Goal: Task Accomplishment & Management: Manage account settings

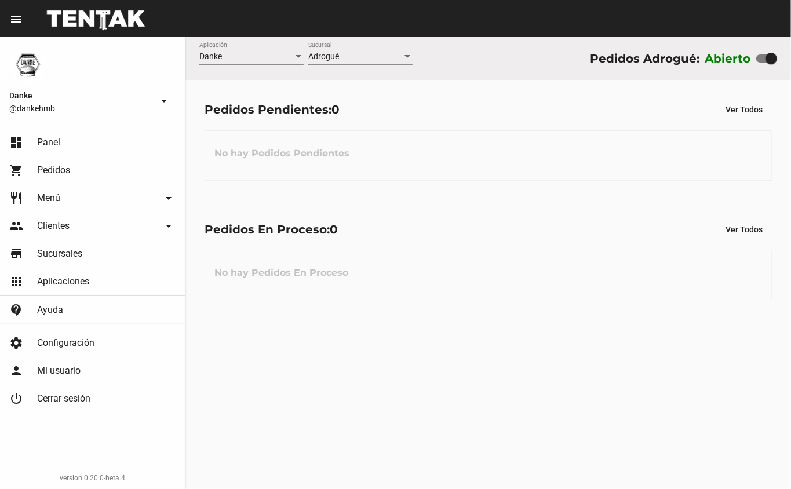
click at [359, 355] on div "Danke Aplicación Adrogué Sucursal Pedidos Adrogué: Abierto Pedidos Pendientes: …" at bounding box center [487, 263] width 605 height 452
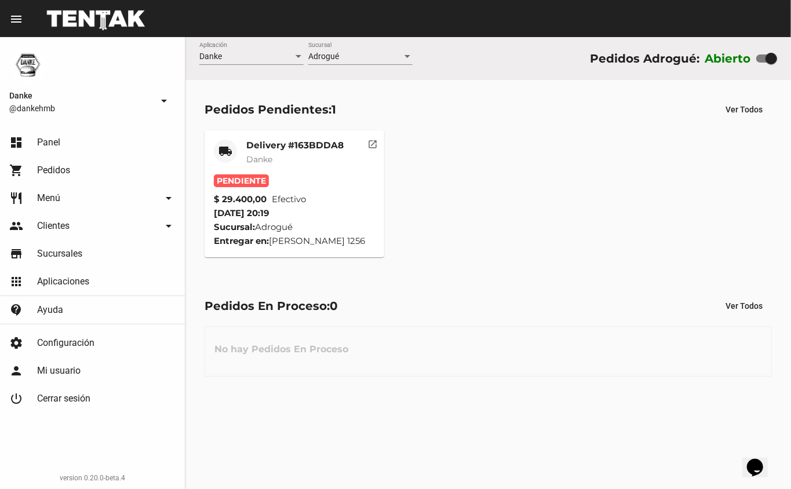
click at [304, 159] on mat-card-subtitle "Danke" at bounding box center [294, 160] width 97 height 12
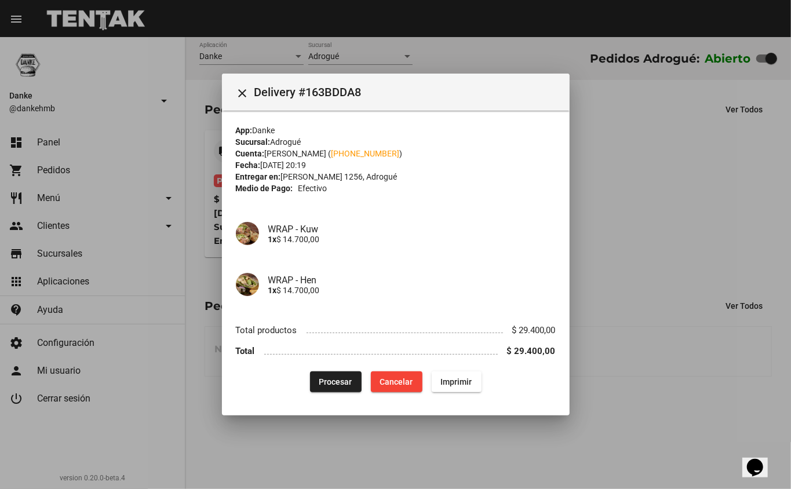
click at [350, 383] on span "Procesar" at bounding box center [335, 381] width 33 height 9
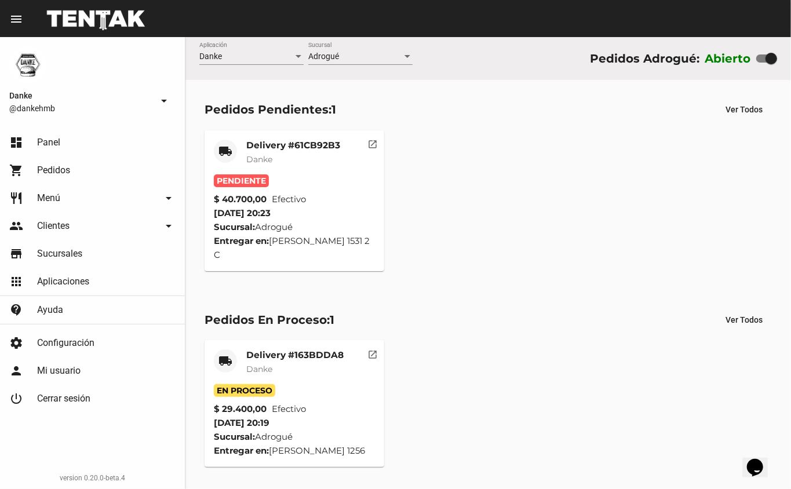
click at [318, 146] on mat-card-title "Delivery #61CB92B3" at bounding box center [293, 146] width 94 height 12
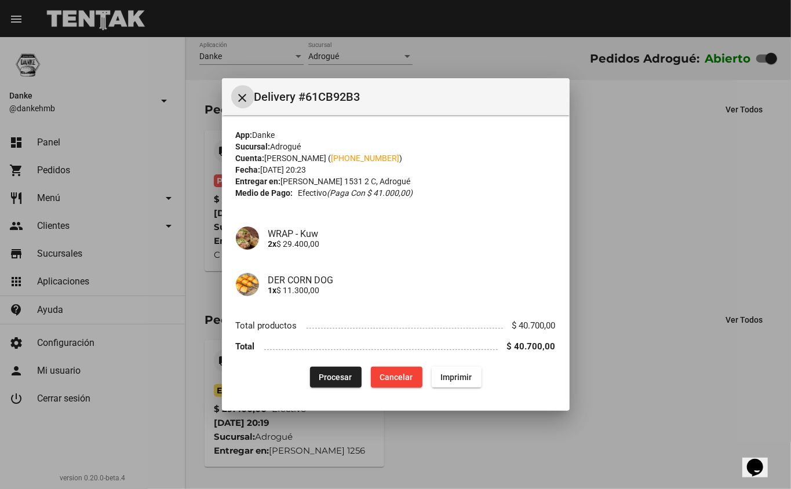
click at [327, 374] on span "Procesar" at bounding box center [335, 376] width 33 height 9
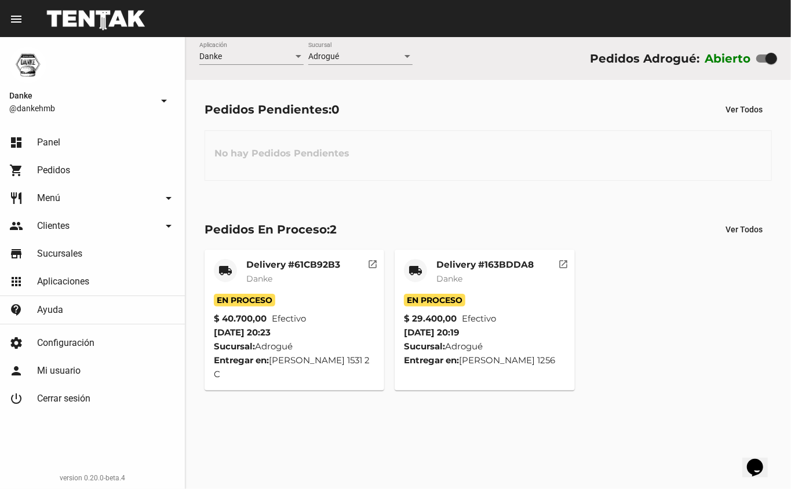
click at [524, 268] on mat-card-title "Delivery #163BDDA8" at bounding box center [484, 265] width 97 height 12
click at [508, 288] on div "Delivery #163BDDA8 Danke" at bounding box center [484, 276] width 97 height 35
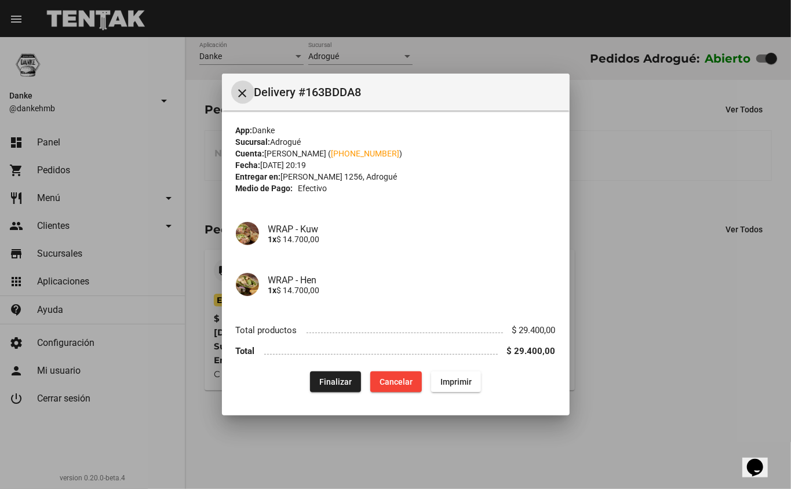
click at [338, 386] on span "Finalizar" at bounding box center [335, 381] width 32 height 9
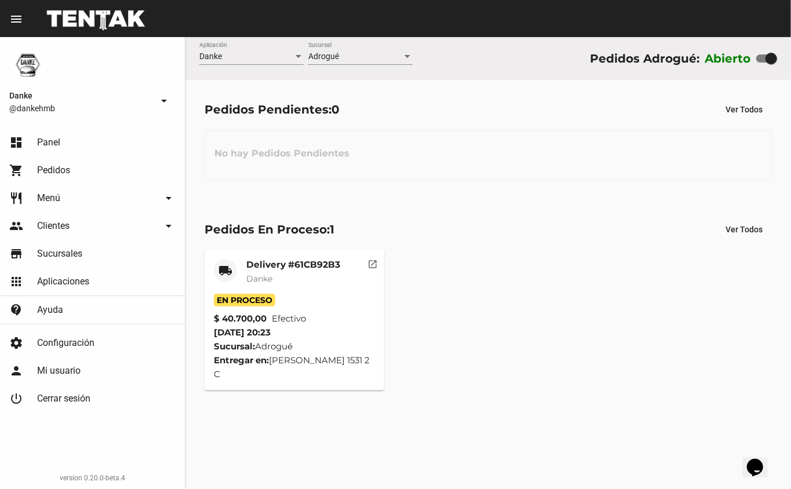
click at [320, 265] on mat-card-title "Delivery #61CB92B3" at bounding box center [293, 265] width 94 height 12
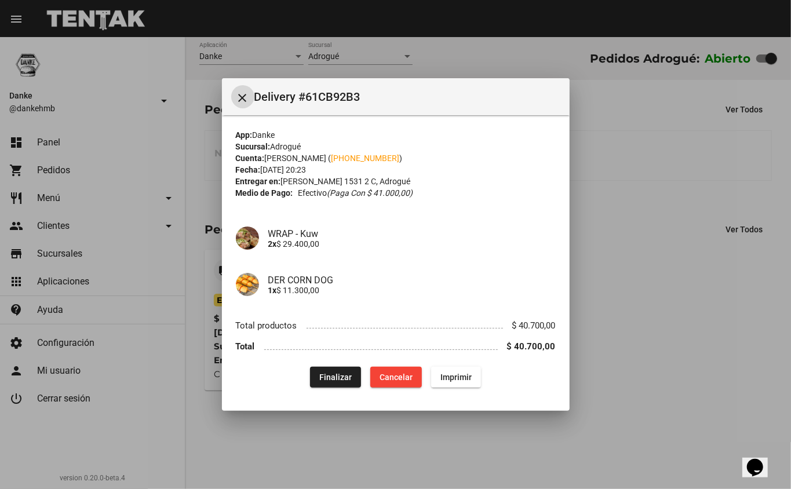
click at [332, 375] on span "Finalizar" at bounding box center [335, 376] width 32 height 9
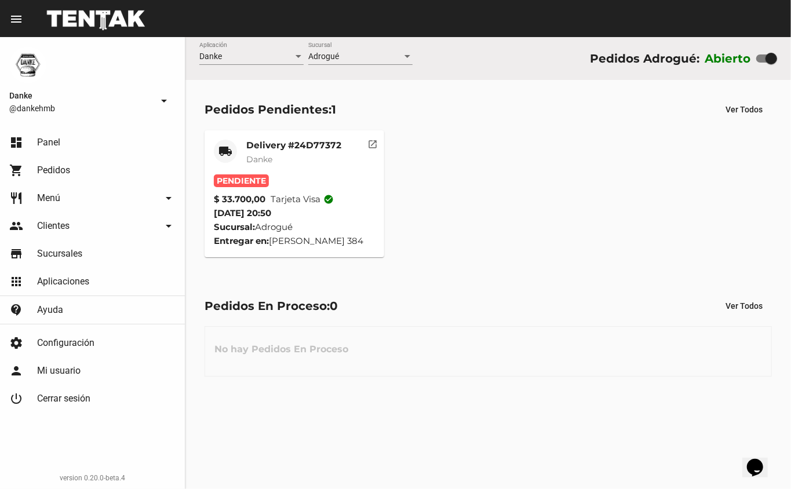
click at [302, 158] on mat-card-subtitle "Danke" at bounding box center [293, 160] width 95 height 12
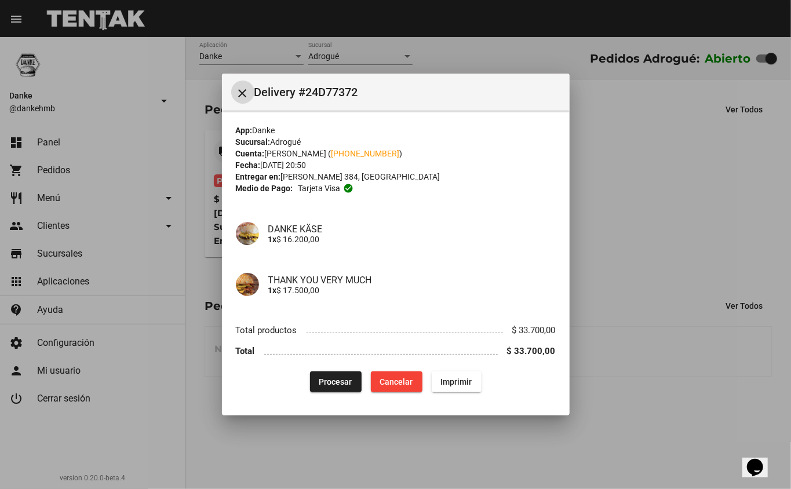
click at [329, 377] on span "Procesar" at bounding box center [335, 381] width 33 height 9
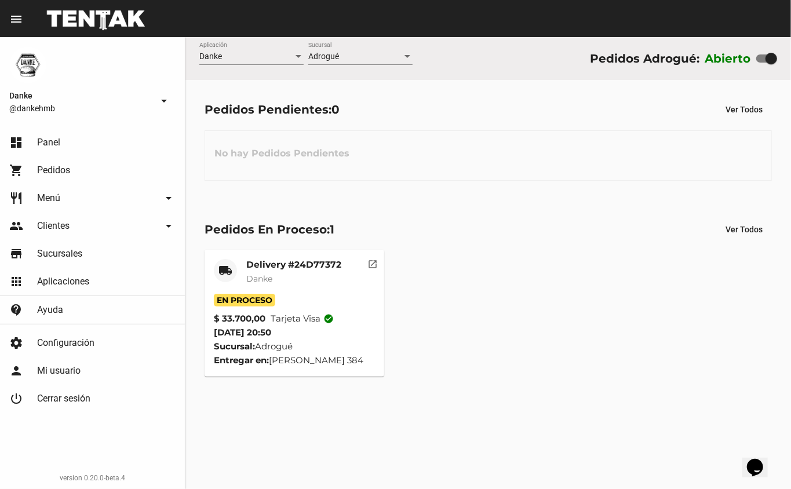
click at [706, 305] on div "local_shipping Delivery #24D77372 Danke En Proceso $ 33.700,00 Tarjeta visa che…" at bounding box center [488, 312] width 578 height 137
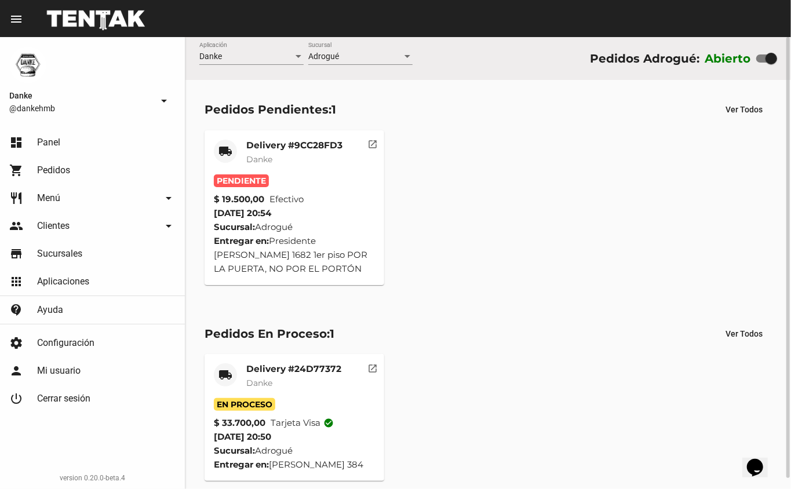
click at [306, 140] on mat-card-title "Delivery #9CC28FD3" at bounding box center [294, 146] width 96 height 12
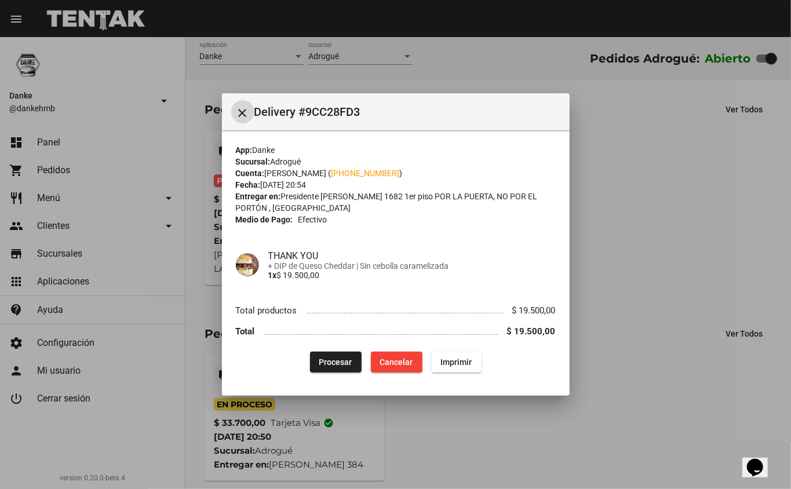
click at [316, 362] on button "Procesar" at bounding box center [336, 362] width 52 height 21
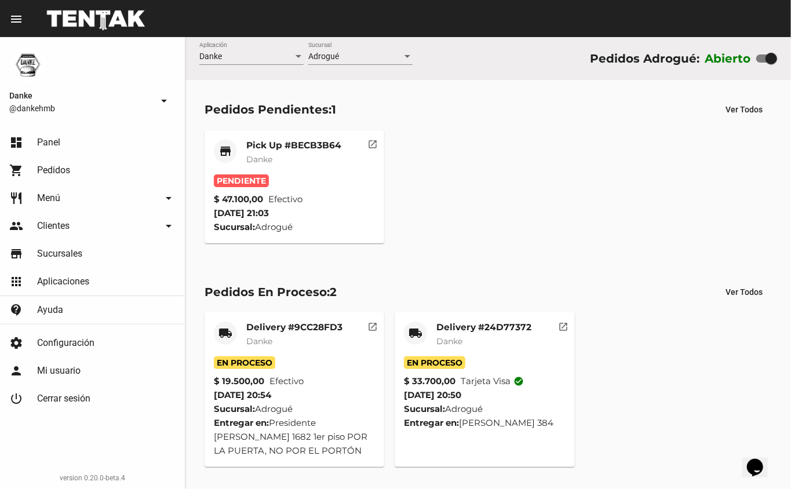
click at [304, 158] on mat-card-subtitle "Danke" at bounding box center [293, 160] width 95 height 12
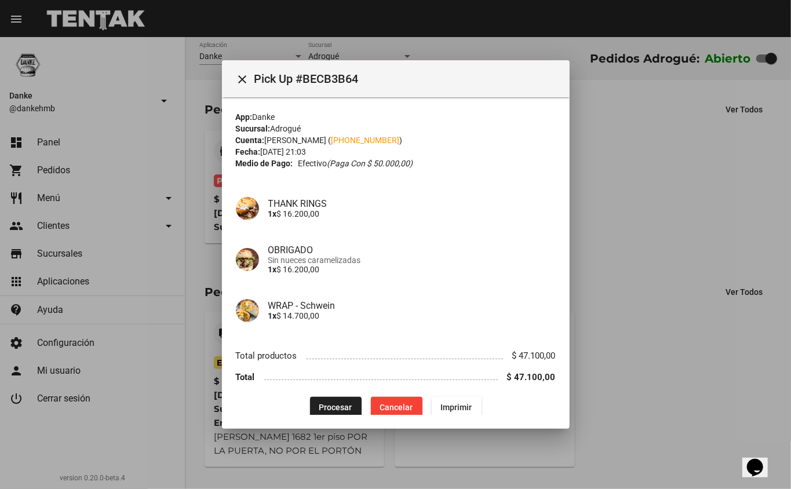
click at [328, 408] on span "Procesar" at bounding box center [335, 407] width 33 height 9
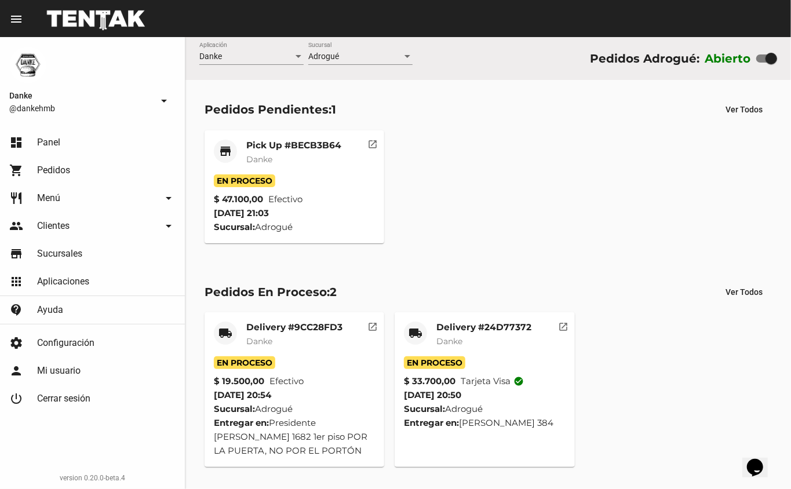
click at [488, 327] on mat-card-title "Delivery #24D77372" at bounding box center [483, 328] width 95 height 12
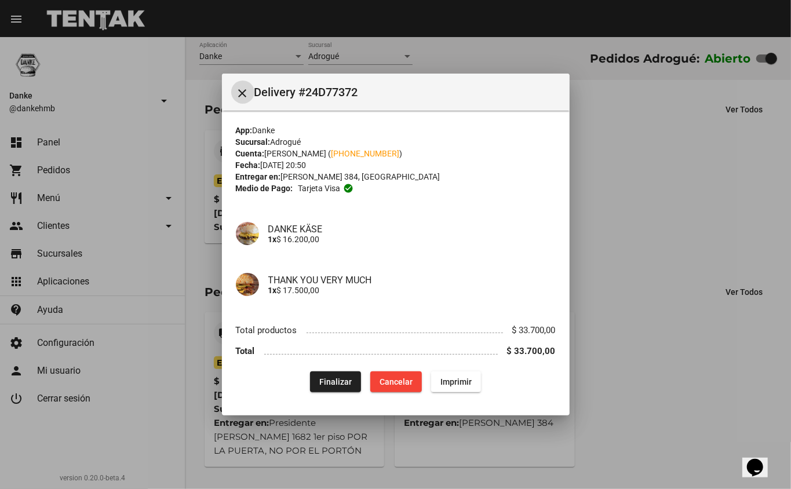
click at [339, 380] on span "Finalizar" at bounding box center [335, 381] width 32 height 9
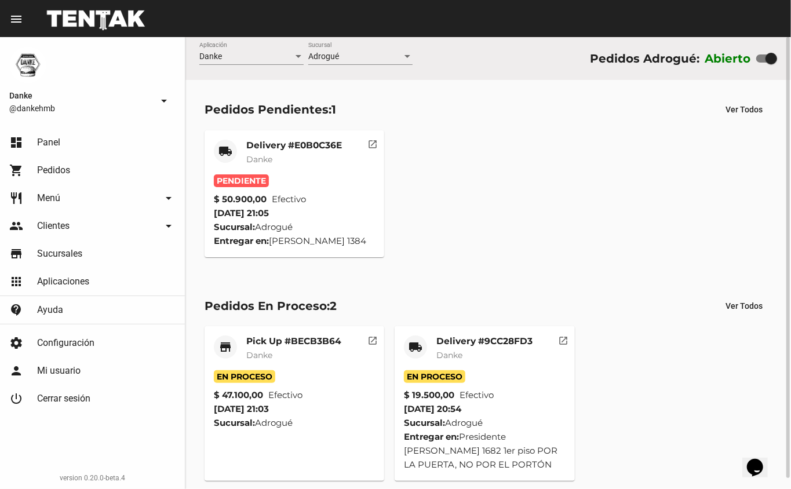
click at [321, 159] on mat-card-subtitle "Danke" at bounding box center [294, 160] width 96 height 12
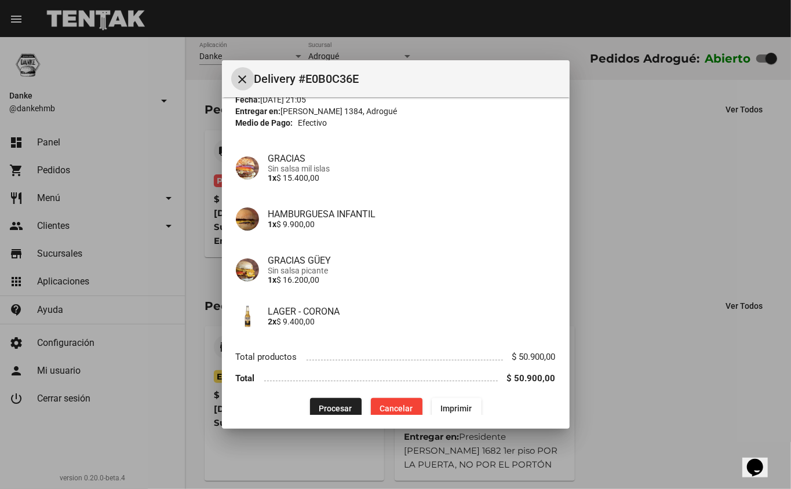
scroll to position [53, 0]
click at [334, 407] on span "Procesar" at bounding box center [335, 407] width 33 height 9
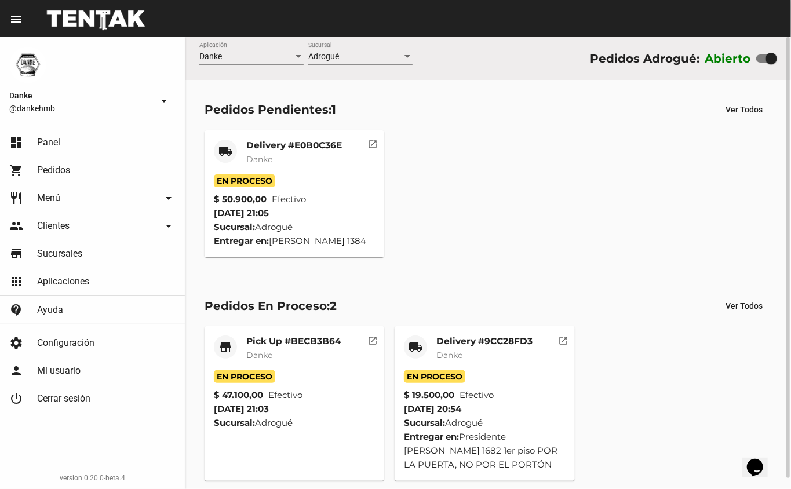
click at [297, 141] on mat-card-title "Delivery #E0B0C36E" at bounding box center [294, 146] width 96 height 12
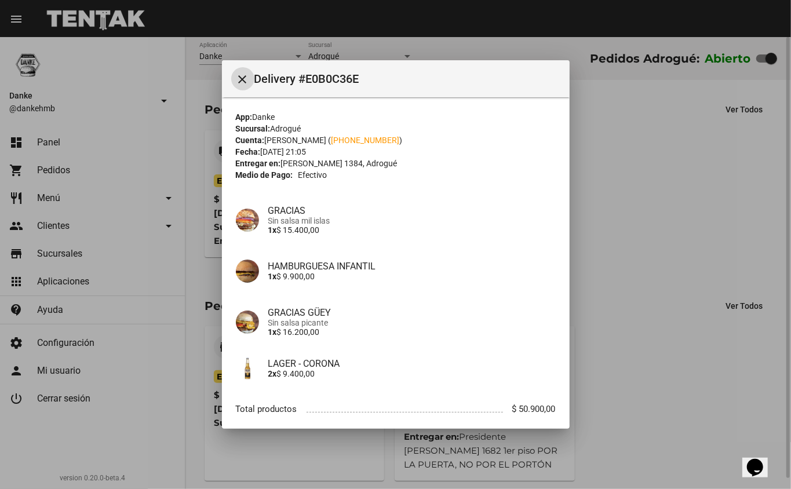
scroll to position [65, 0]
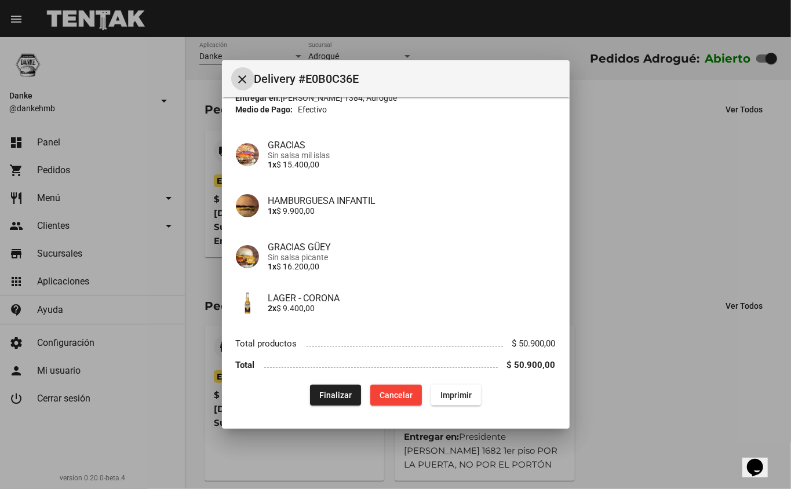
click at [330, 397] on span "Finalizar" at bounding box center [335, 394] width 32 height 9
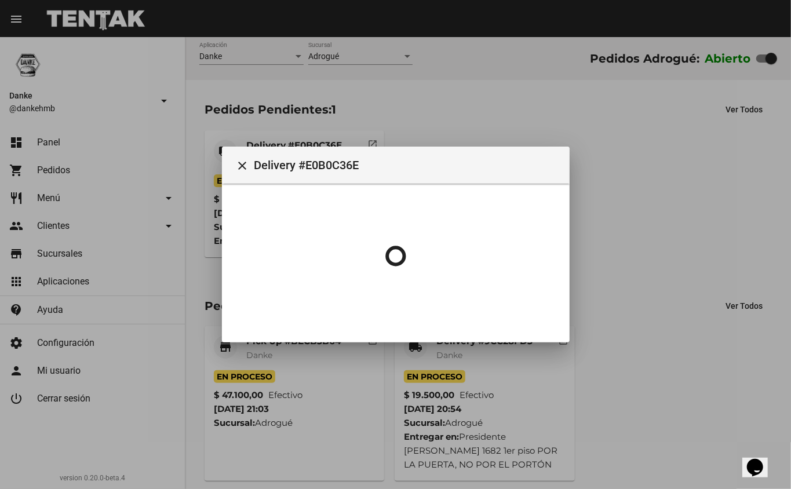
scroll to position [0, 0]
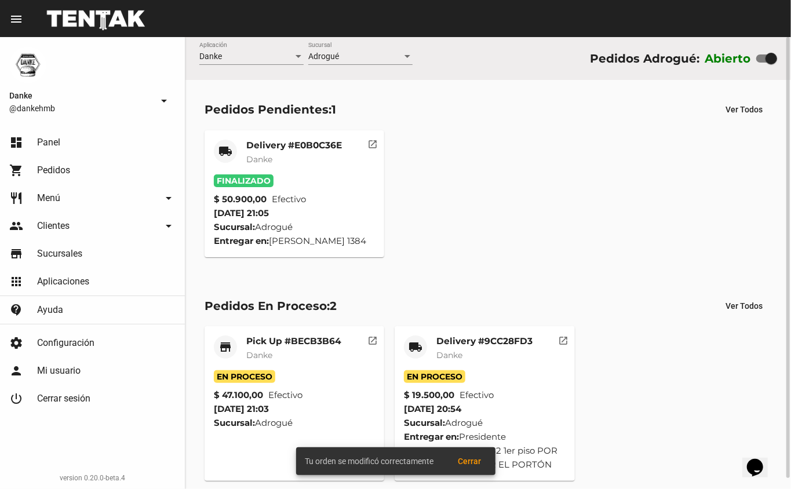
click at [304, 144] on mat-card-title "Delivery #E0B0C36E" at bounding box center [294, 146] width 96 height 12
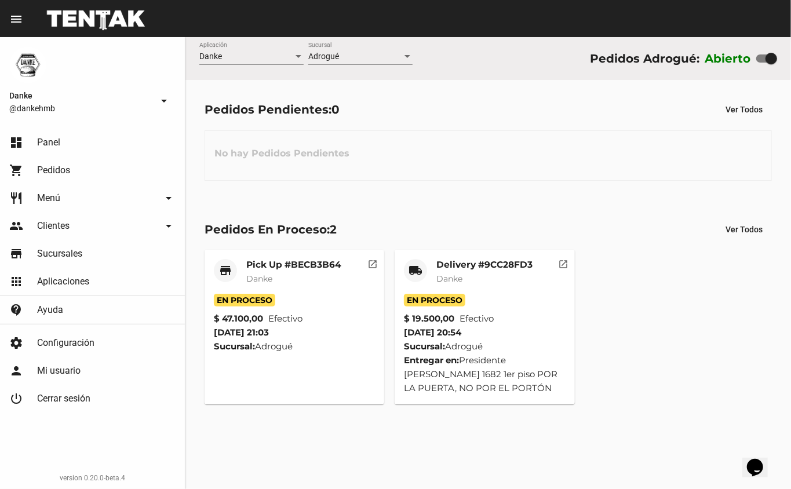
click at [307, 279] on mat-card-subtitle "Danke" at bounding box center [293, 279] width 95 height 12
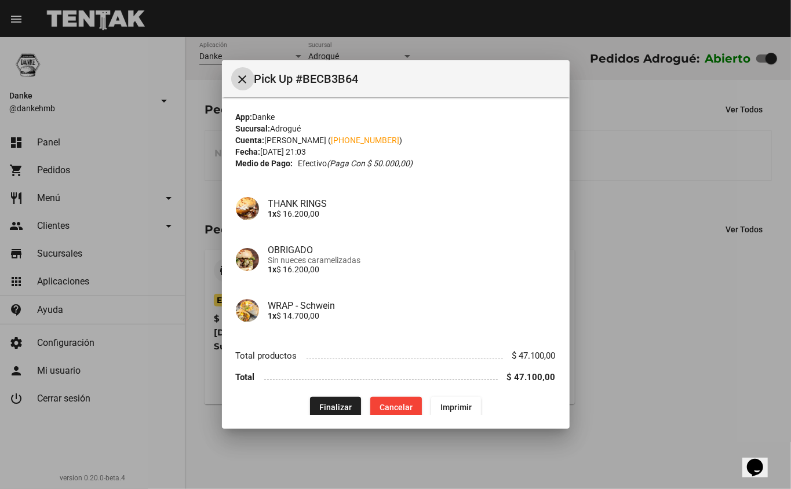
click at [336, 405] on span "Finalizar" at bounding box center [335, 407] width 32 height 9
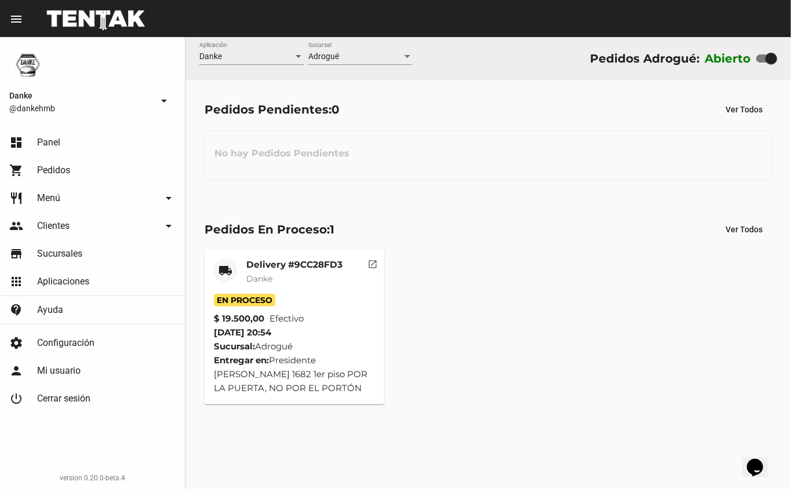
click at [329, 269] on mat-card-title "Delivery #9CC28FD3" at bounding box center [294, 265] width 96 height 12
click at [318, 276] on mat-card-subtitle "Danke" at bounding box center [294, 279] width 96 height 12
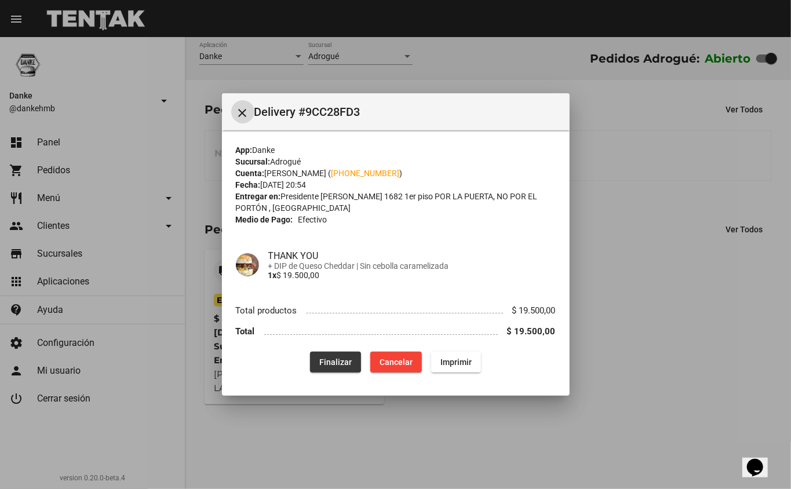
click at [328, 357] on span "Finalizar" at bounding box center [335, 361] width 32 height 9
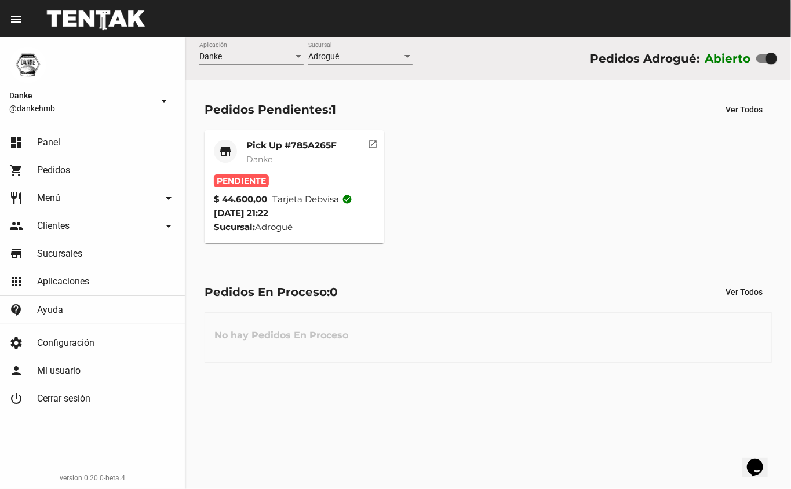
click at [288, 143] on mat-card-title "Pick Up #785A265F" at bounding box center [291, 146] width 90 height 12
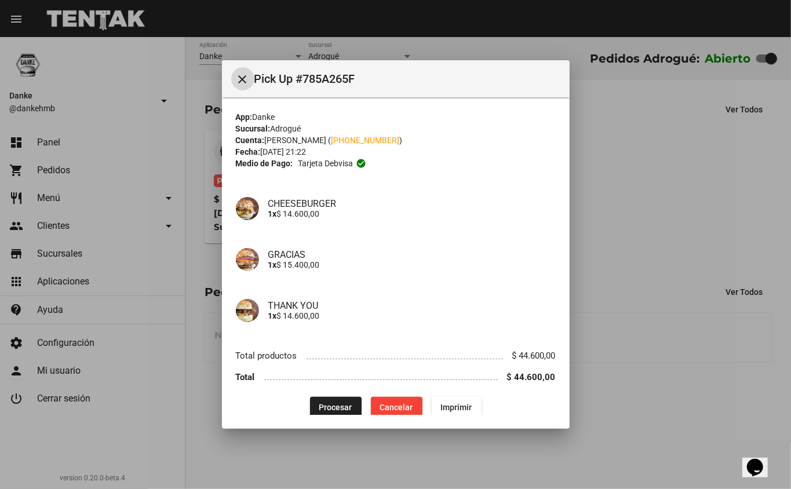
click at [231, 67] on button "close" at bounding box center [242, 78] width 23 height 23
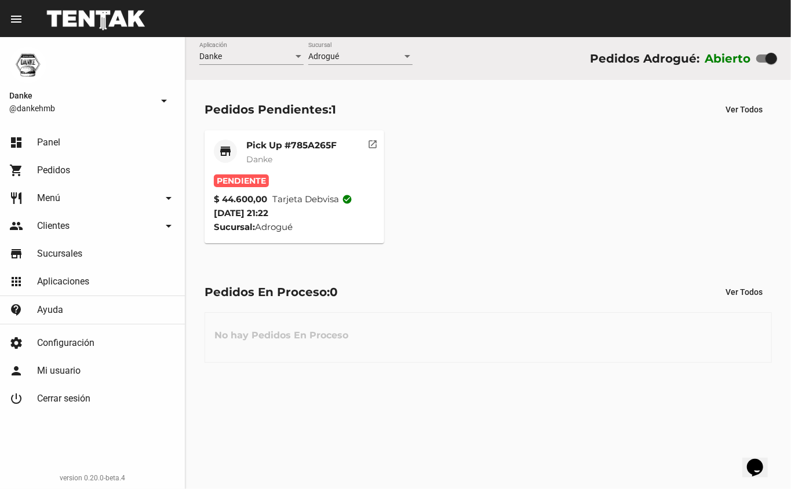
click at [304, 147] on mat-card-title "Pick Up #785A265F" at bounding box center [291, 146] width 90 height 12
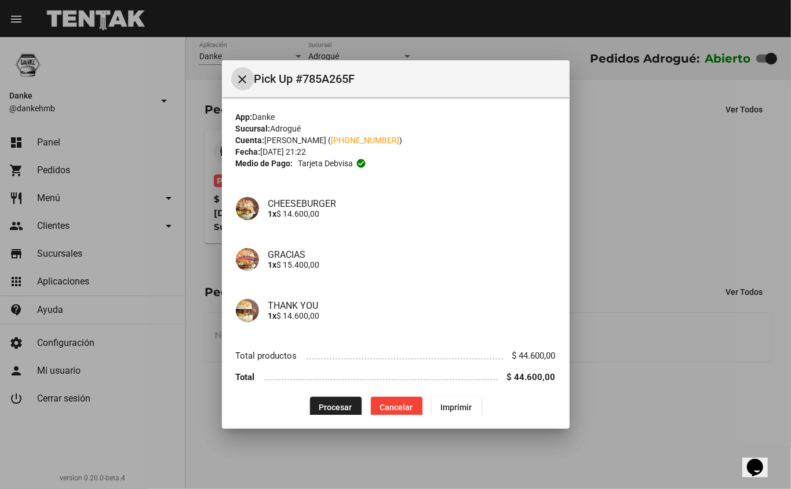
click at [334, 407] on span "Procesar" at bounding box center [335, 407] width 33 height 9
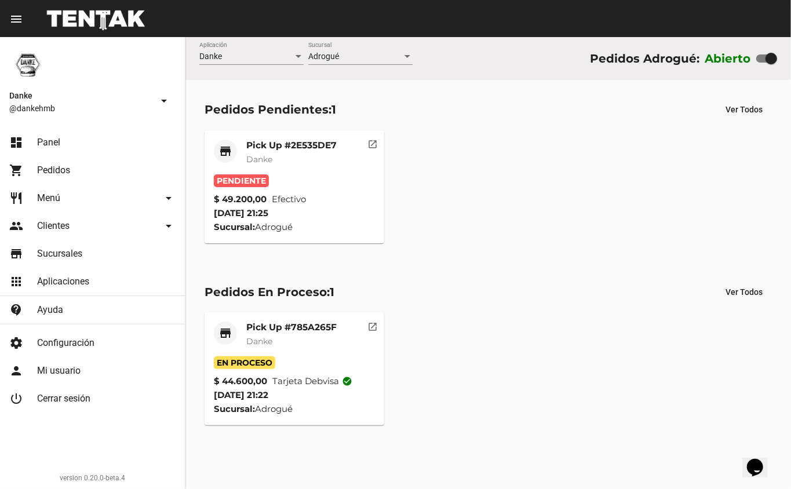
click at [271, 169] on div "Pick Up #2E535DE7 Danke" at bounding box center [291, 157] width 90 height 35
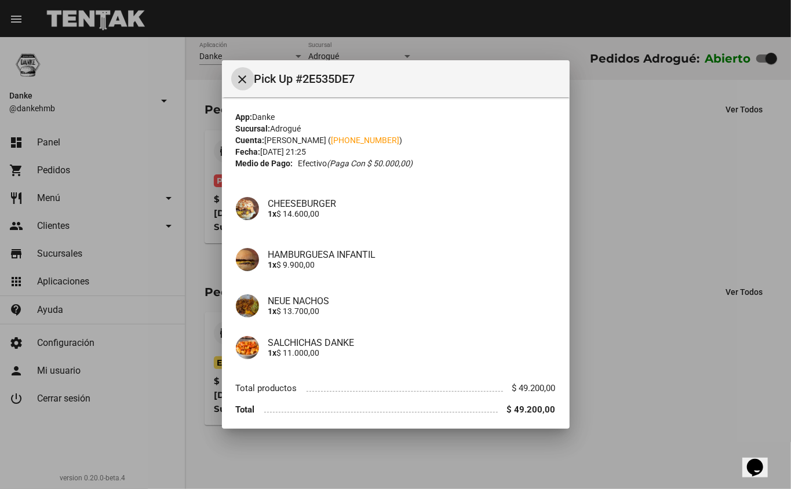
scroll to position [45, 0]
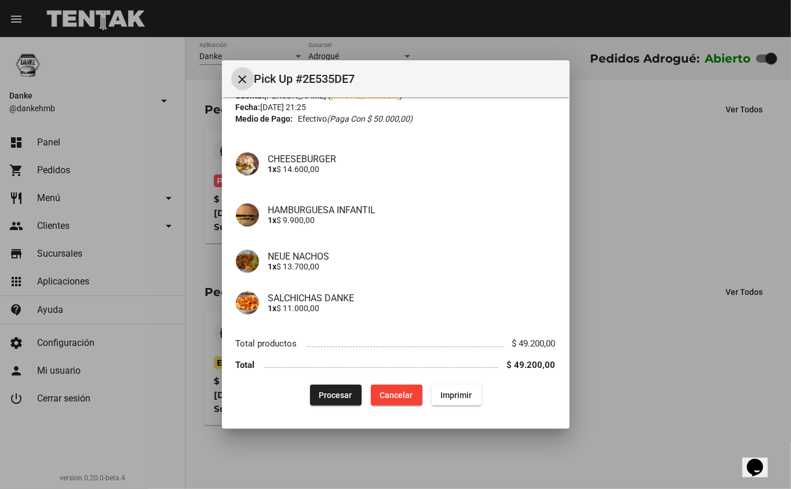
click at [323, 392] on span "Procesar" at bounding box center [335, 394] width 33 height 9
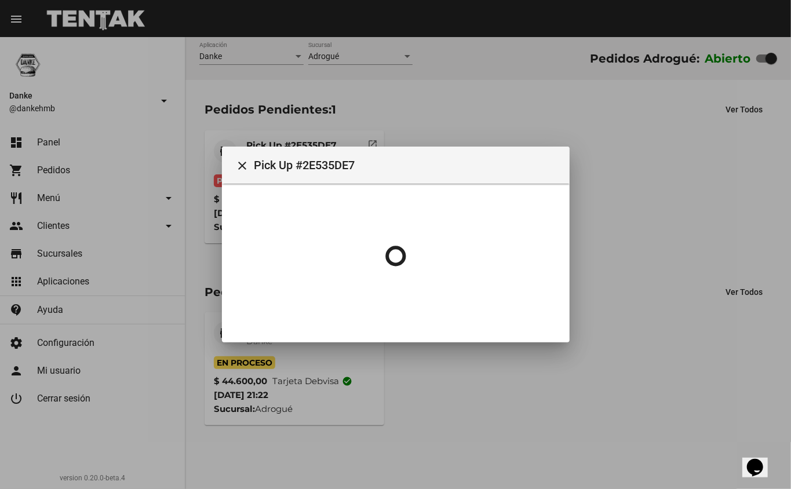
scroll to position [0, 0]
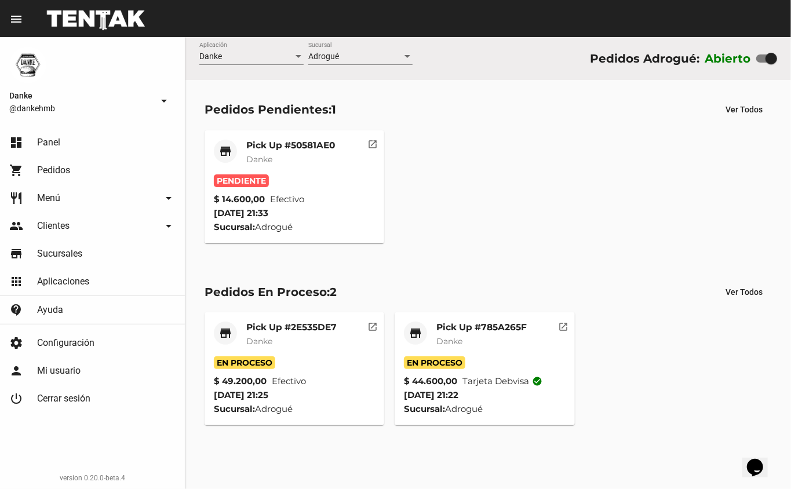
click at [320, 147] on mat-card-title "Pick Up #50581AE0" at bounding box center [290, 146] width 89 height 12
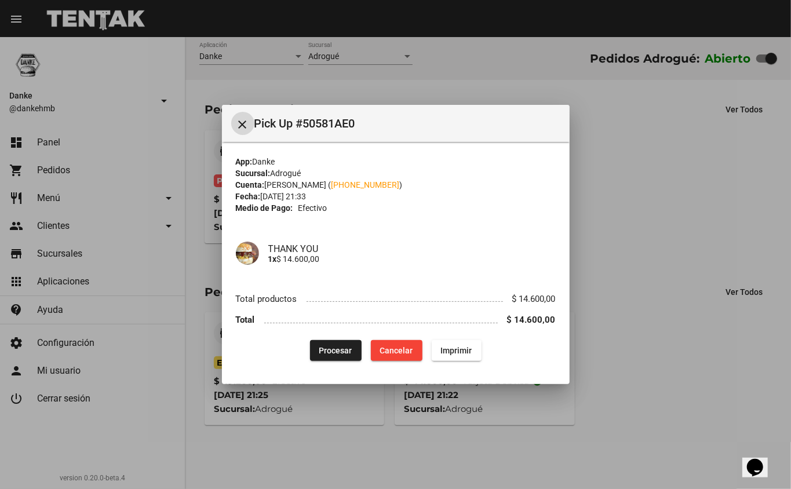
click at [346, 350] on span "Procesar" at bounding box center [335, 350] width 33 height 9
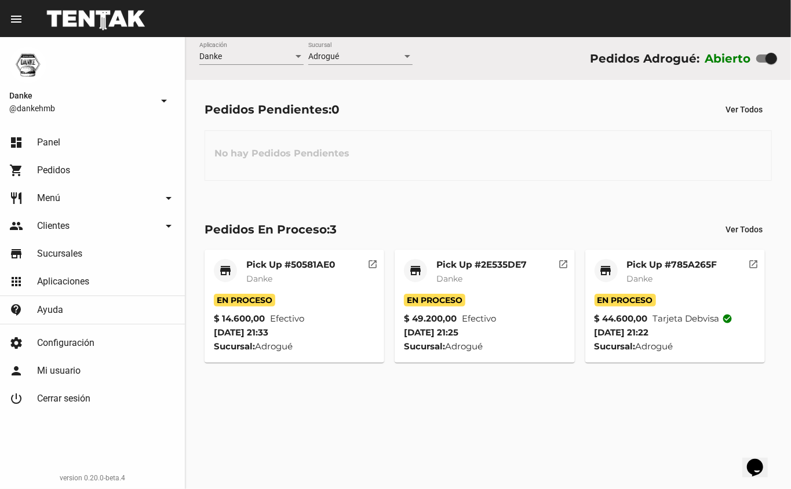
click at [322, 279] on mat-card-subtitle "Danke" at bounding box center [290, 279] width 89 height 12
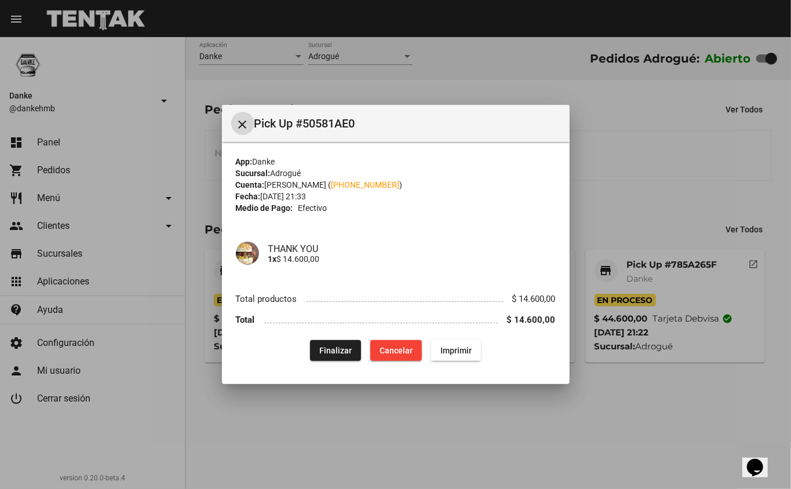
click at [608, 439] on div at bounding box center [395, 244] width 791 height 489
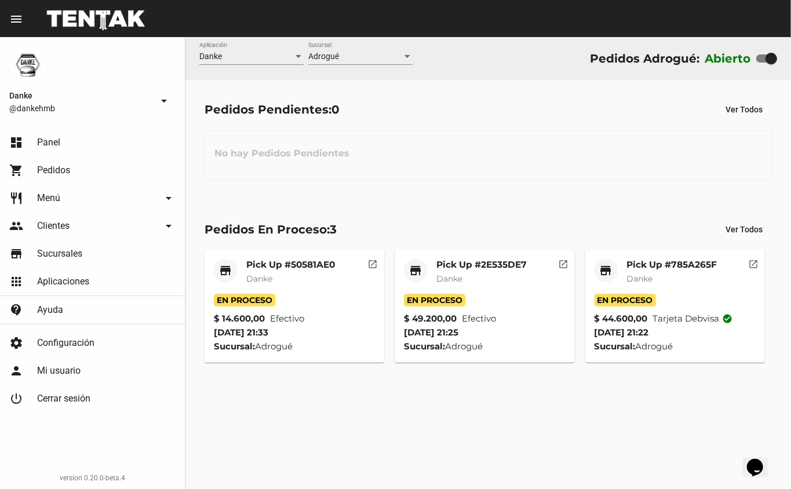
click at [680, 278] on mat-card-subtitle "Danke" at bounding box center [672, 279] width 90 height 12
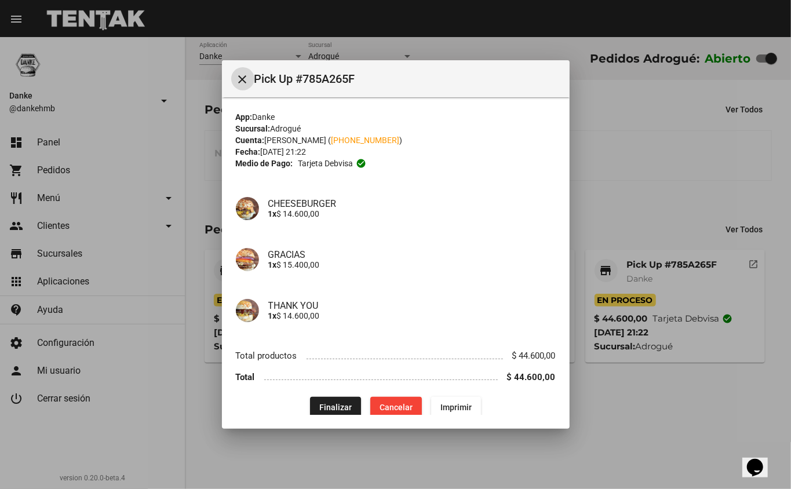
click at [325, 407] on span "Finalizar" at bounding box center [335, 407] width 32 height 9
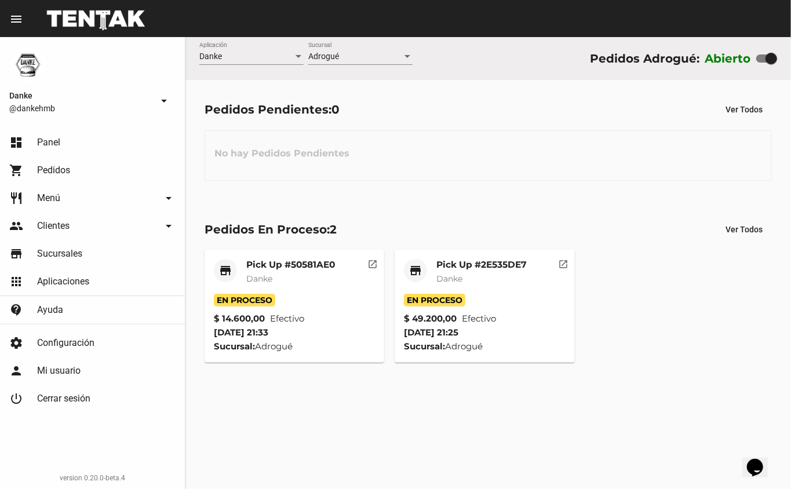
click at [525, 278] on mat-card-subtitle "Danke" at bounding box center [481, 279] width 90 height 12
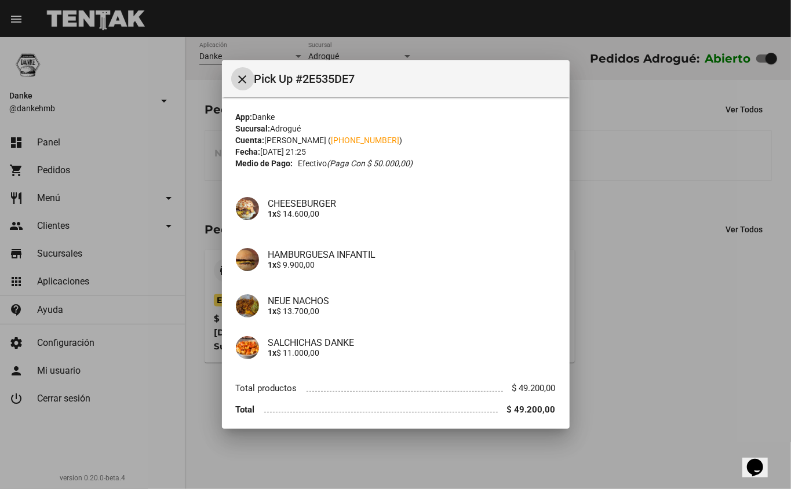
scroll to position [45, 0]
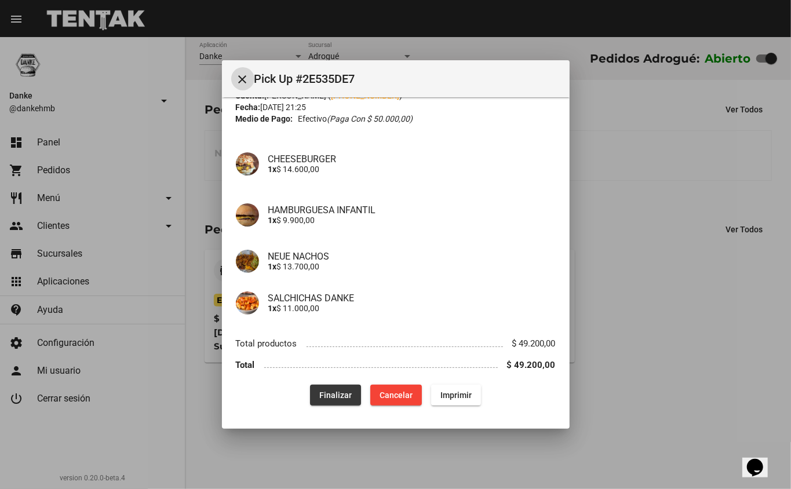
click at [336, 399] on span "Finalizar" at bounding box center [335, 394] width 32 height 9
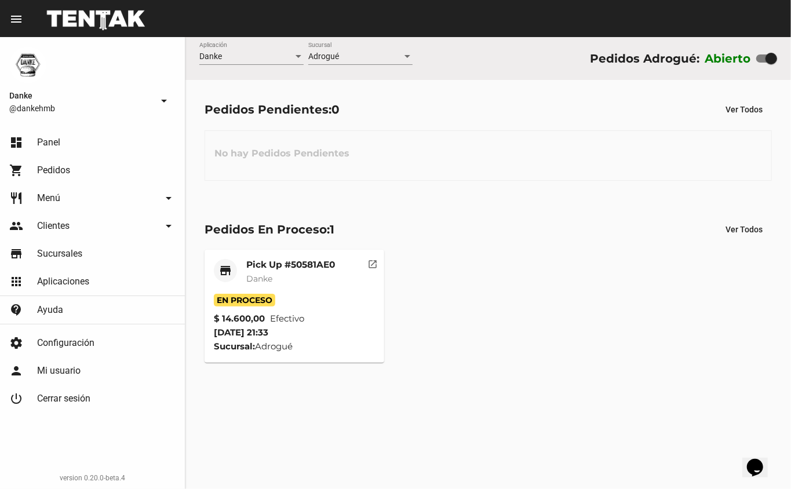
click at [317, 265] on mat-card-title "Pick Up #50581AE0" at bounding box center [290, 265] width 89 height 12
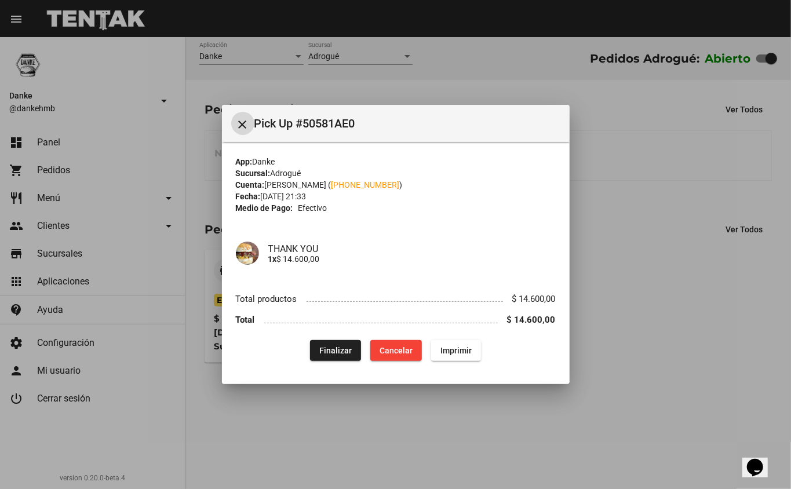
click at [323, 352] on span "Finalizar" at bounding box center [335, 350] width 32 height 9
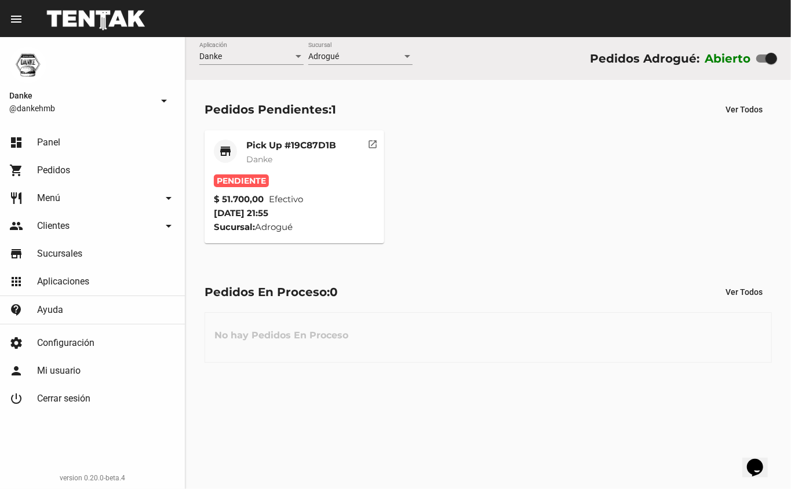
click at [293, 148] on mat-card-title "Pick Up #19C87D1B" at bounding box center [291, 146] width 90 height 12
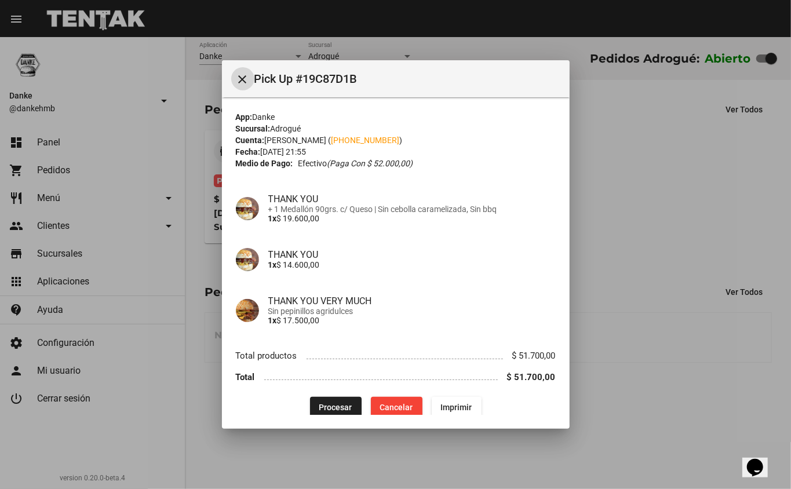
click at [332, 407] on span "Procesar" at bounding box center [335, 407] width 33 height 9
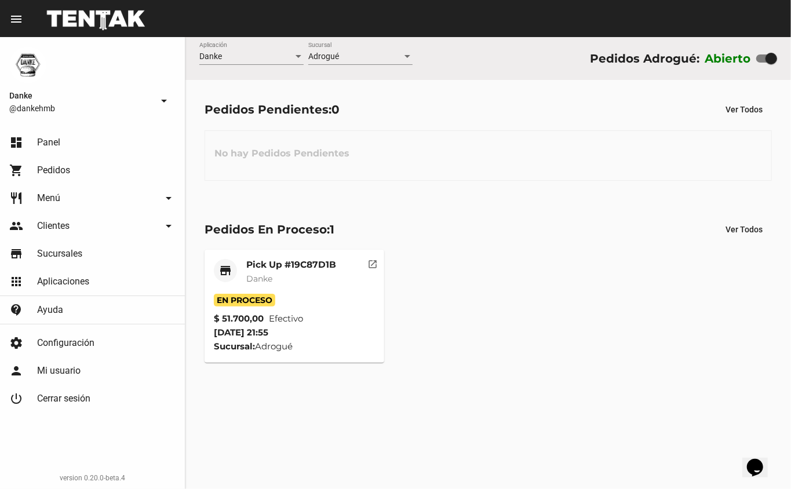
click at [315, 276] on mat-card-subtitle "Danke" at bounding box center [291, 279] width 90 height 12
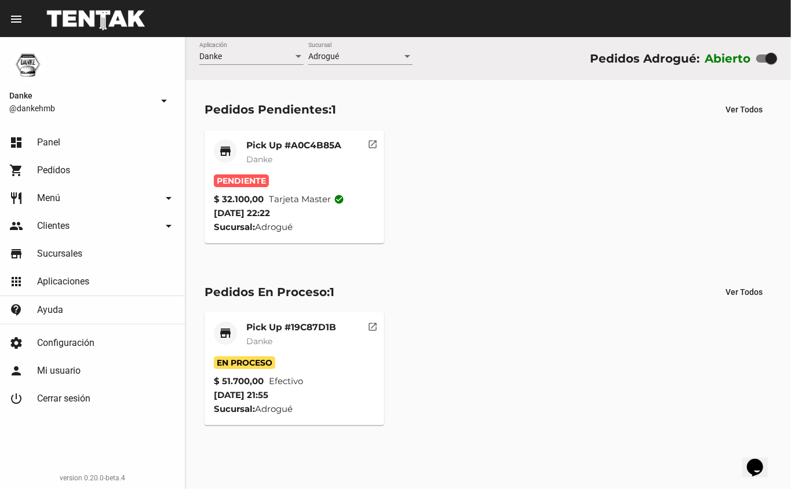
click at [294, 154] on mat-card-subtitle "Danke" at bounding box center [293, 160] width 95 height 12
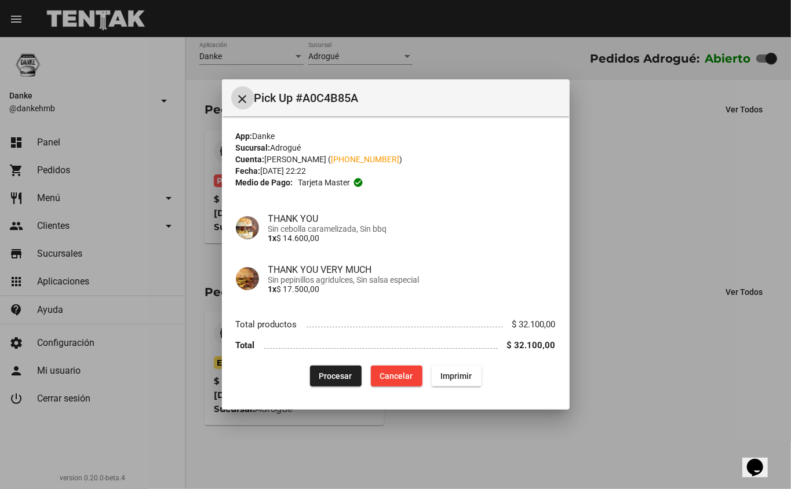
click at [328, 374] on span "Procesar" at bounding box center [335, 375] width 33 height 9
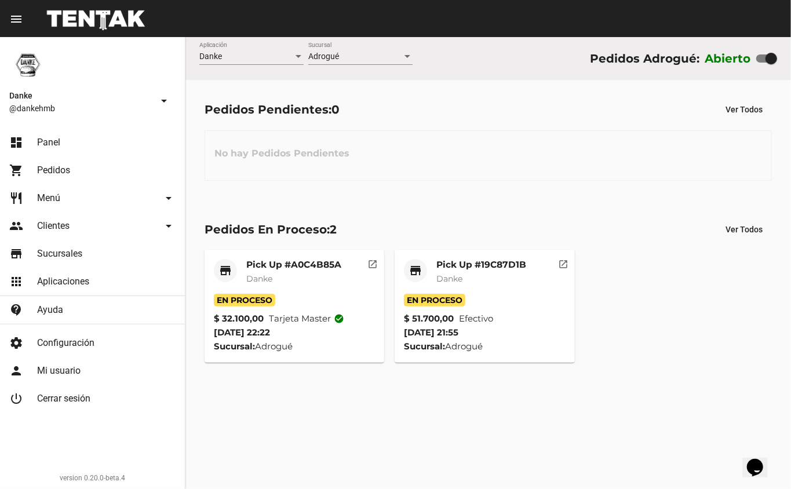
click at [487, 265] on mat-card-title "Pick Up #19C87D1B" at bounding box center [481, 265] width 90 height 12
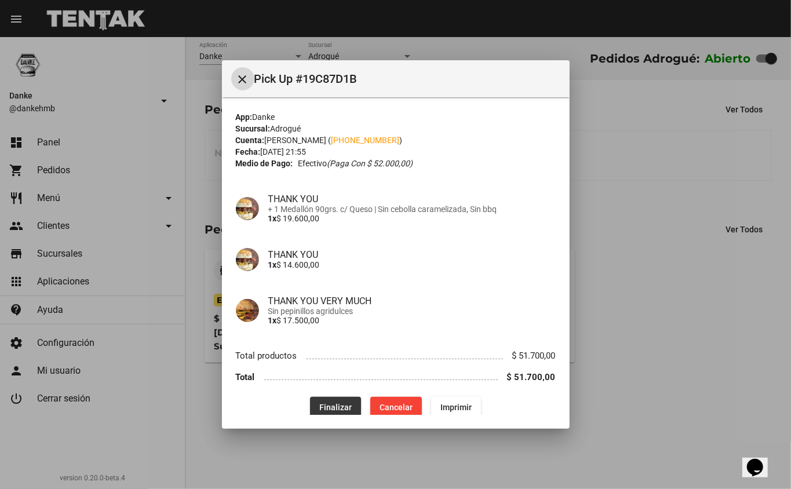
click at [335, 404] on span "Finalizar" at bounding box center [335, 407] width 32 height 9
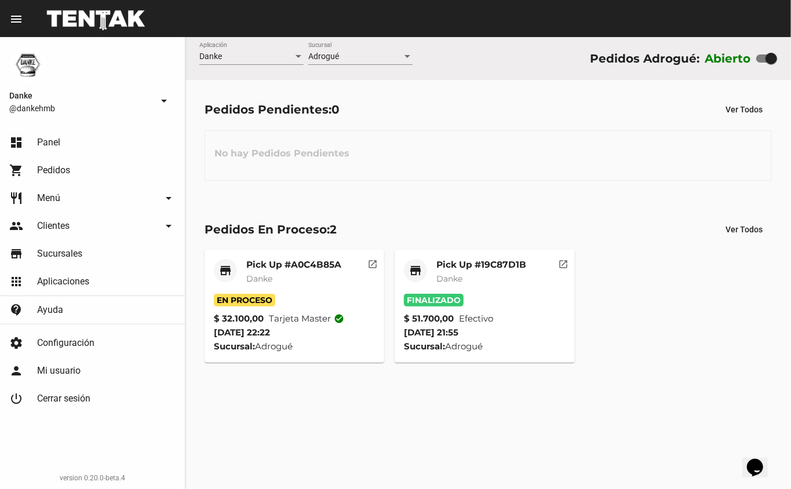
click at [306, 276] on mat-card-subtitle "Danke" at bounding box center [293, 279] width 95 height 12
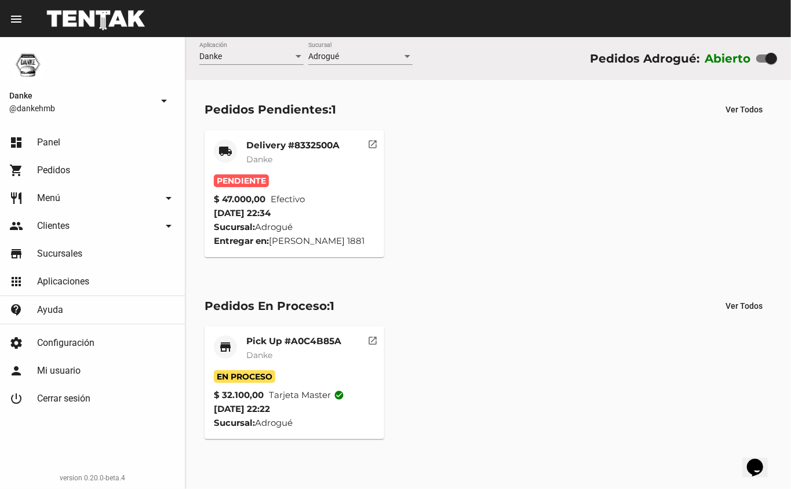
click at [314, 147] on mat-card-title "Delivery #8332500A" at bounding box center [292, 146] width 93 height 12
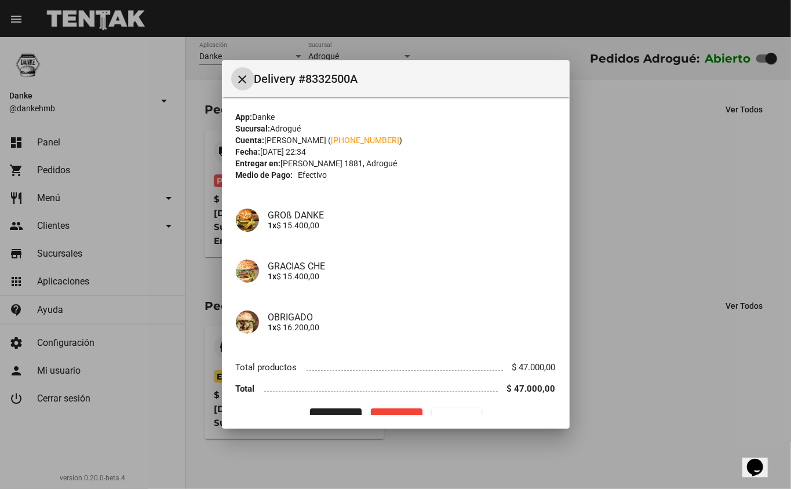
scroll to position [24, 0]
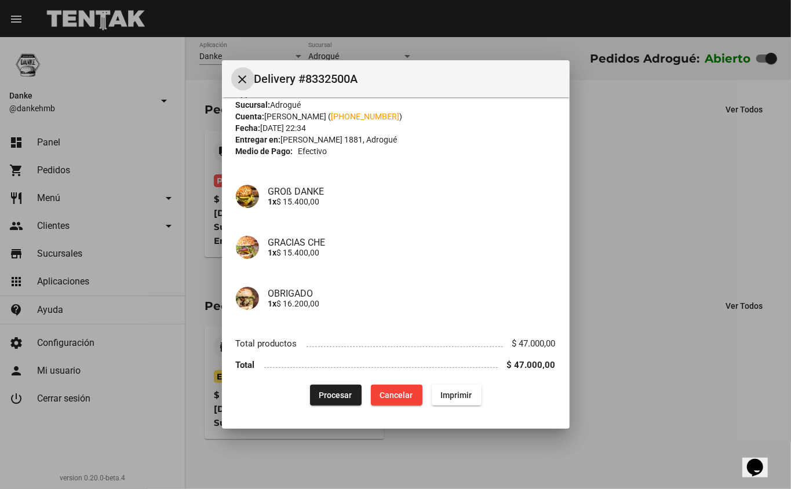
click at [335, 399] on span "Procesar" at bounding box center [335, 394] width 33 height 9
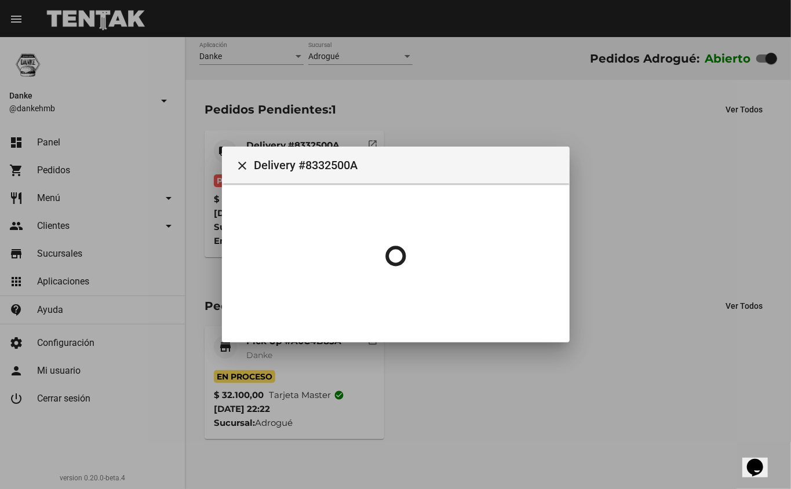
scroll to position [0, 0]
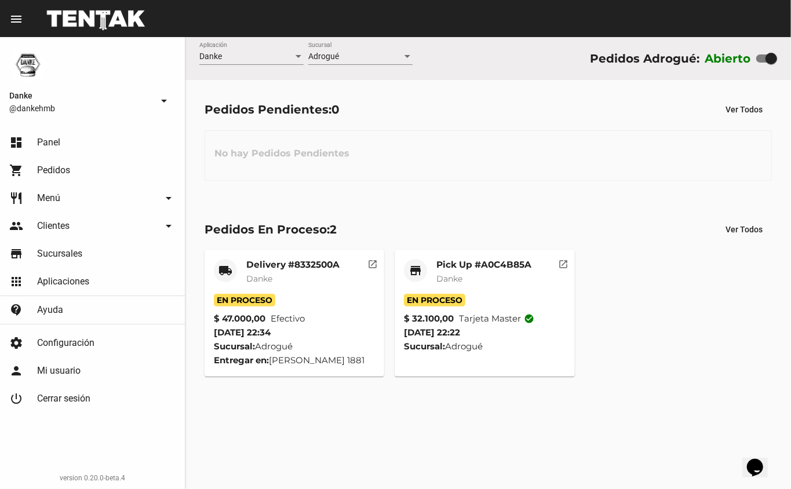
click at [485, 264] on mat-card-title "Pick Up #A0C4B85A" at bounding box center [483, 265] width 95 height 12
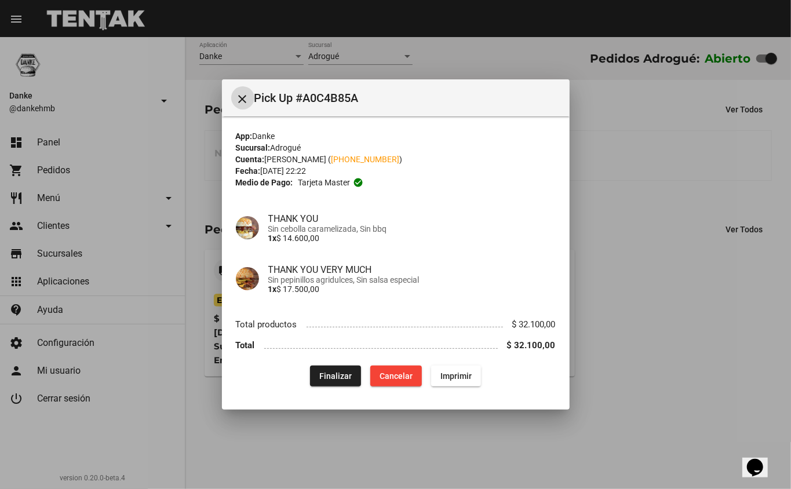
click at [338, 372] on span "Finalizar" at bounding box center [335, 375] width 32 height 9
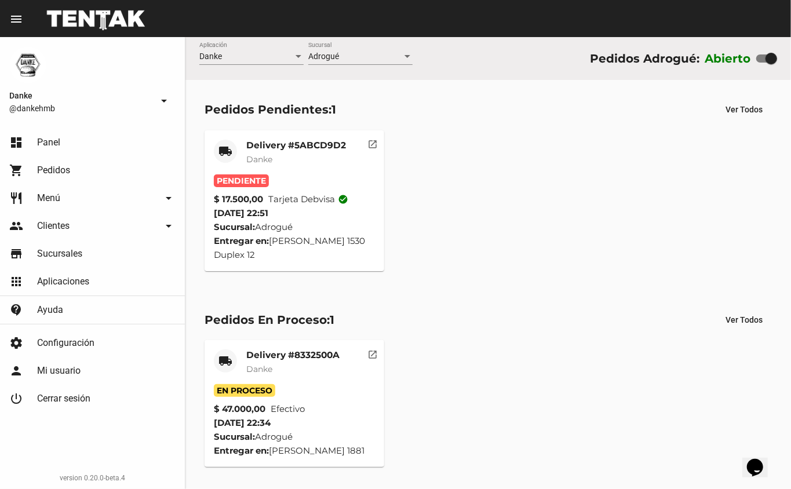
click at [317, 159] on mat-card-subtitle "Danke" at bounding box center [296, 160] width 100 height 12
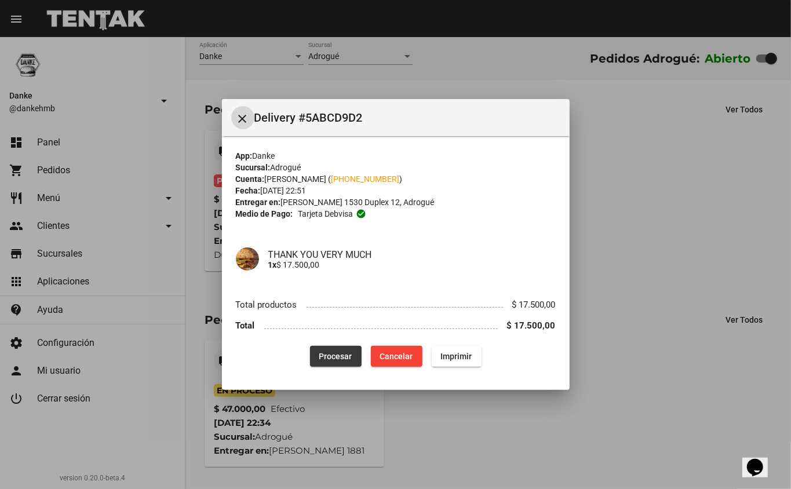
click at [333, 357] on span "Procesar" at bounding box center [335, 356] width 33 height 9
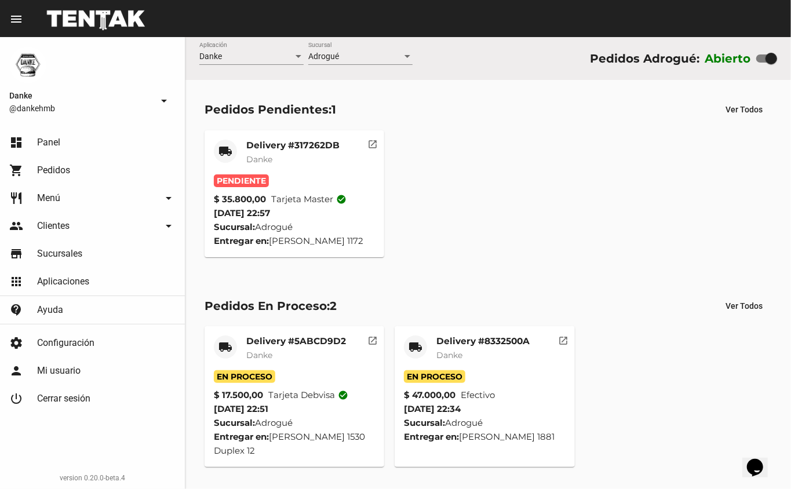
click at [297, 154] on mat-card-subtitle "Danke" at bounding box center [292, 160] width 93 height 12
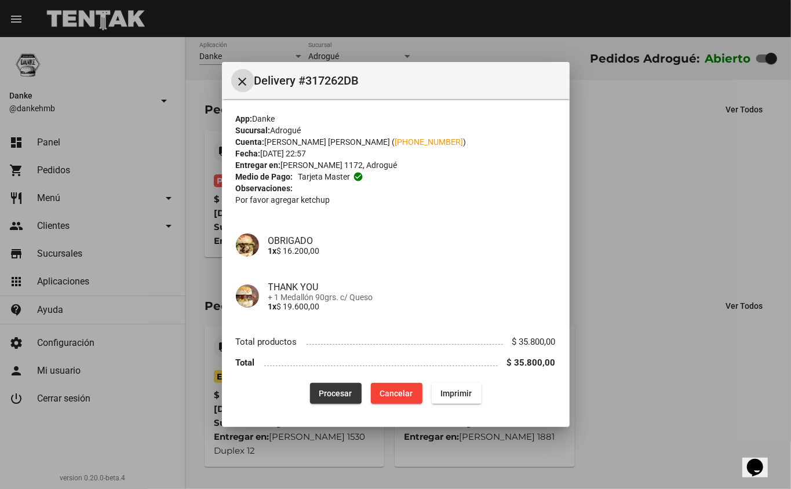
click at [331, 392] on span "Procesar" at bounding box center [335, 393] width 33 height 9
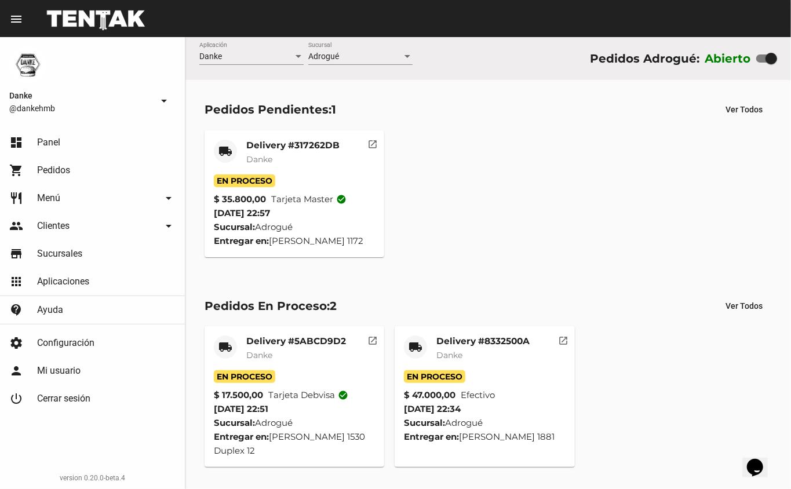
click at [505, 352] on mat-card-subtitle "Danke" at bounding box center [482, 355] width 93 height 12
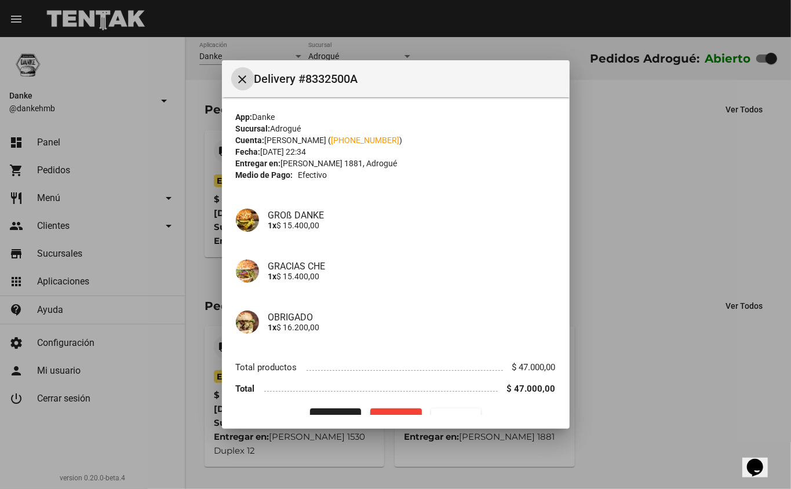
click at [341, 415] on span "Finalizar" at bounding box center [335, 418] width 32 height 9
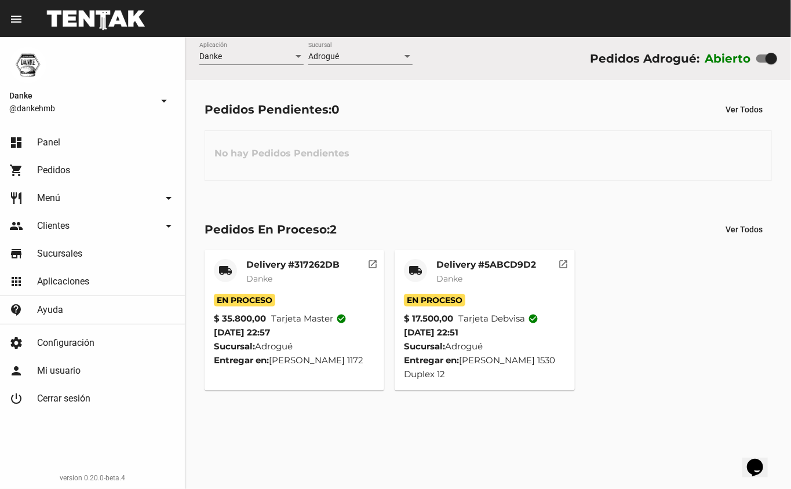
click at [504, 264] on mat-card-title "Delivery #5ABCD9D2" at bounding box center [486, 265] width 100 height 12
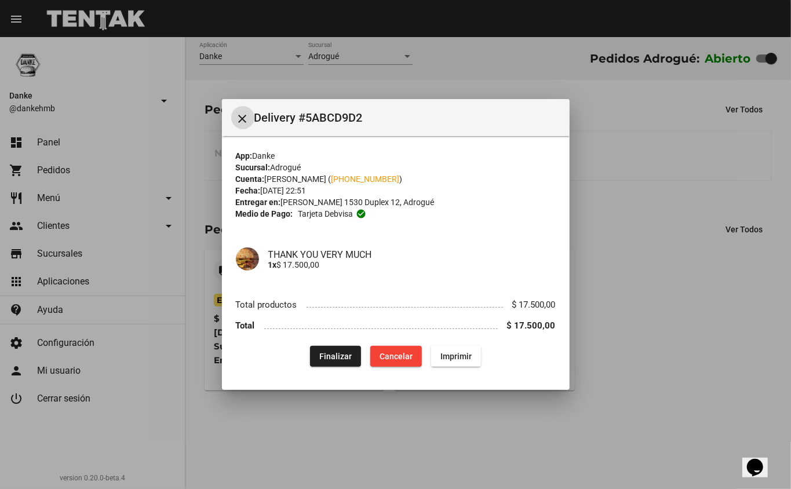
click at [335, 355] on span "Finalizar" at bounding box center [335, 356] width 32 height 9
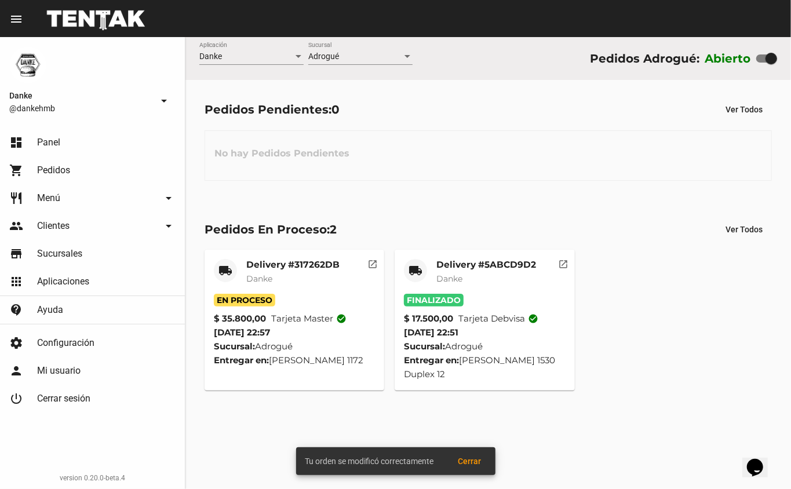
click at [298, 267] on mat-card-title "Delivery #317262DB" at bounding box center [292, 265] width 93 height 12
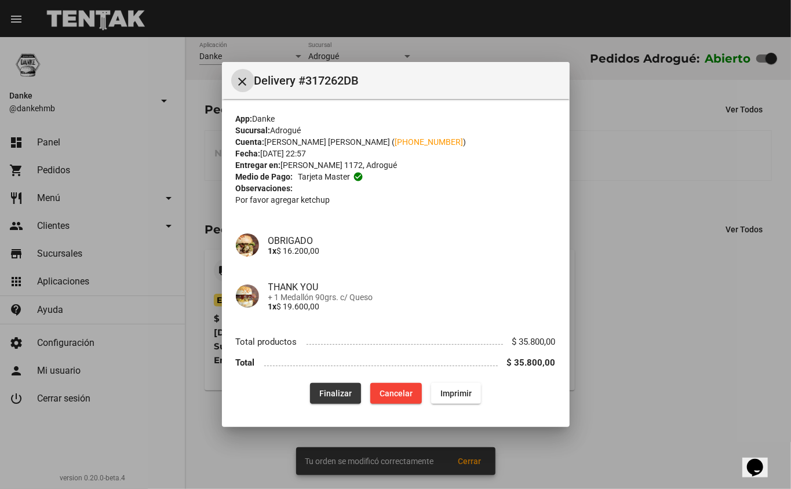
click at [330, 389] on span "Finalizar" at bounding box center [335, 393] width 32 height 9
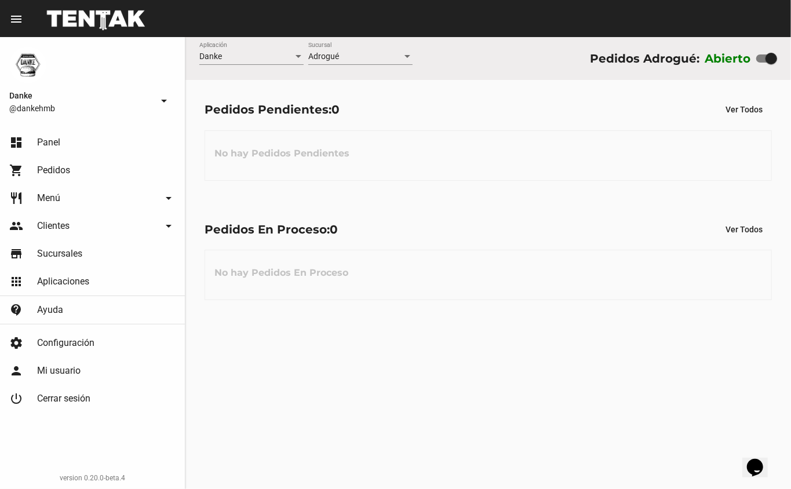
click at [72, 173] on link "shopping_cart Pedidos" at bounding box center [92, 170] width 185 height 28
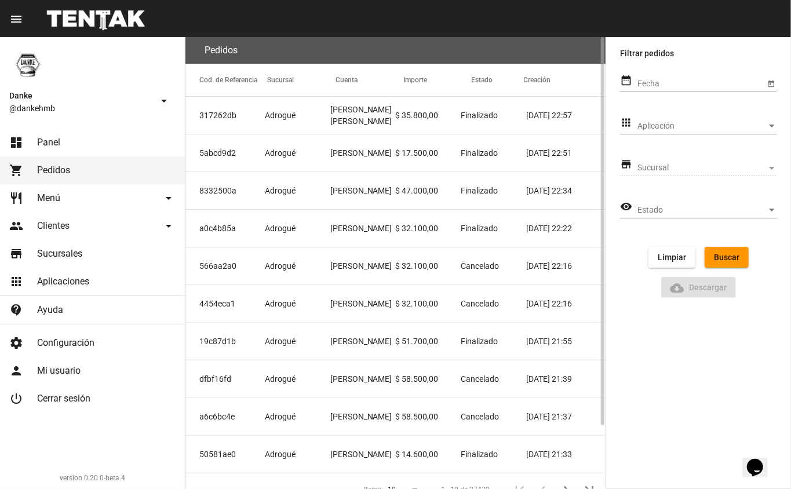
click at [319, 155] on mat-cell "Adrogué" at bounding box center [297, 152] width 65 height 37
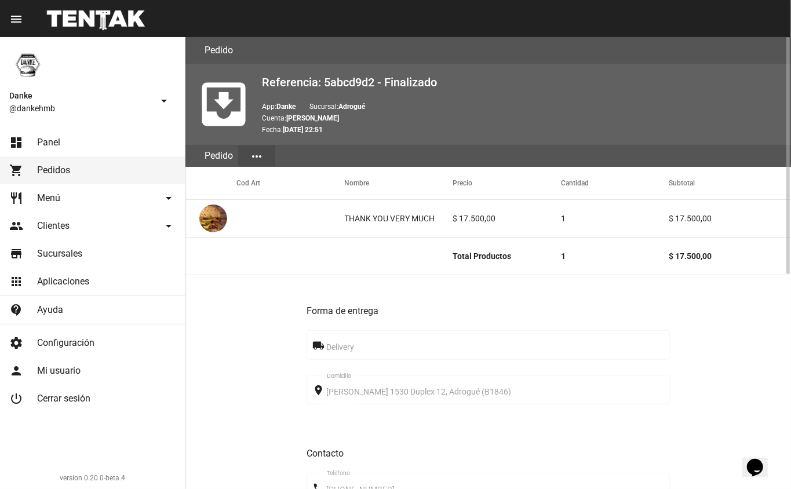
click at [782, 484] on div at bounding box center [786, 263] width 9 height 452
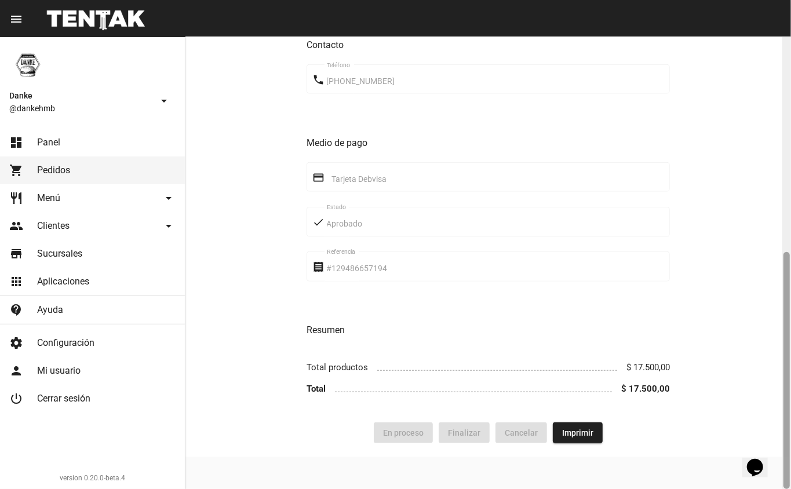
click at [788, 480] on div at bounding box center [786, 370] width 6 height 237
click at [783, 478] on div at bounding box center [786, 370] width 6 height 237
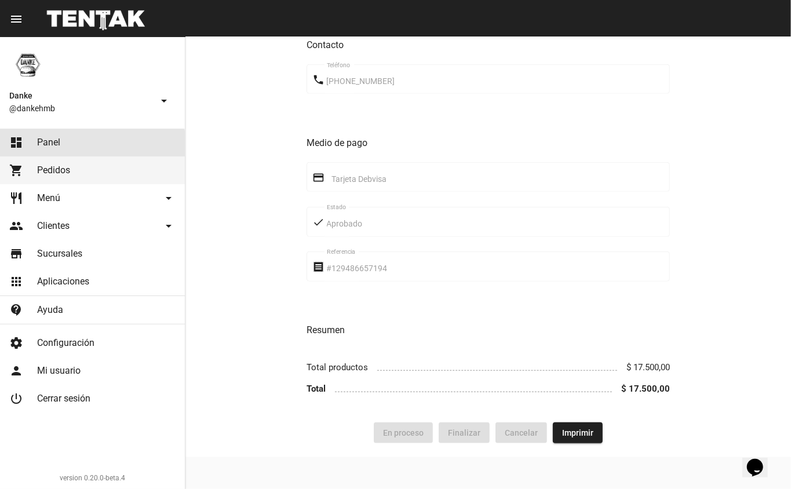
click at [61, 148] on link "dashboard Panel" at bounding box center [92, 143] width 185 height 28
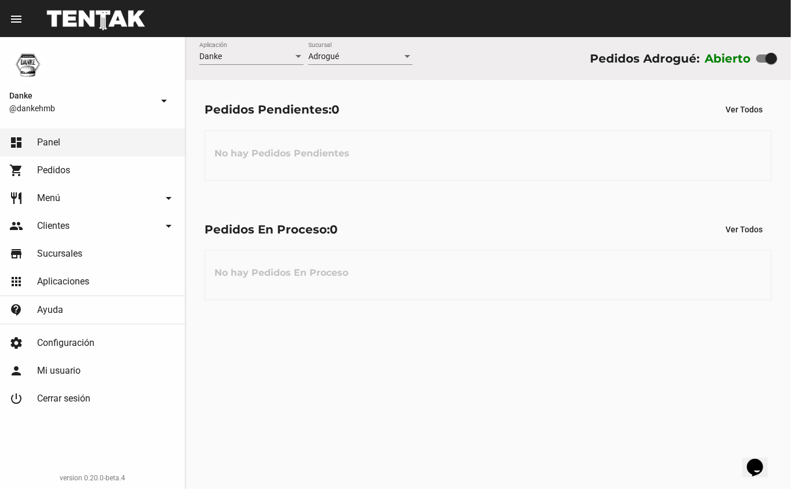
click at [67, 174] on span "Pedidos" at bounding box center [53, 171] width 33 height 12
